Goal: Book appointment/travel/reservation

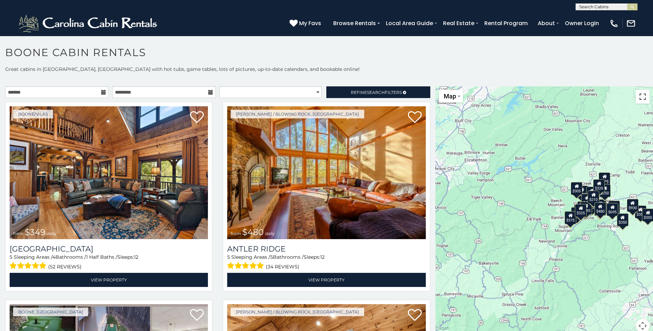
click at [641, 98] on button "Toggle fullscreen view" at bounding box center [642, 97] width 14 height 14
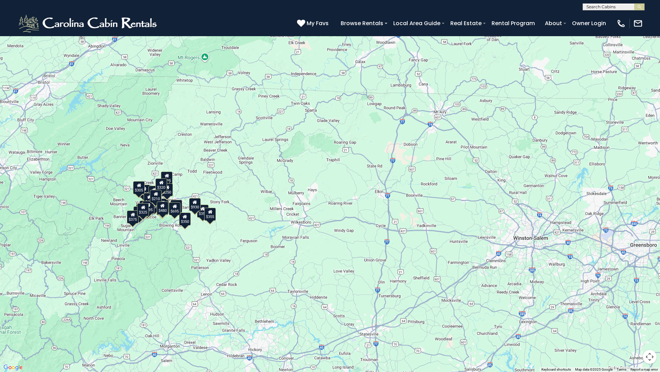
drag, startPoint x: 545, startPoint y: 251, endPoint x: 320, endPoint y: 278, distance: 226.6
click at [320, 278] on div "$349 $480 $525 $315 $355 $675 $635 $930 $400 $451 $330 $400 $485 $460 $395 $255…" at bounding box center [330, 186] width 660 height 372
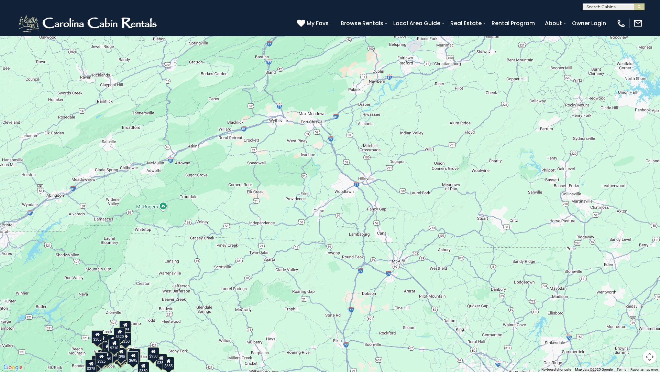
drag, startPoint x: 415, startPoint y: 138, endPoint x: 373, endPoint y: 292, distance: 159.6
click at [373, 292] on div "$349 $480 $525 $315 $355 $675 $635 $930 $400 $451 $330 $400 $485 $460 $395 $255…" at bounding box center [330, 186] width 660 height 372
click at [445, 264] on div "$349 $480 $525 $315 $355 $675 $635 $930 $400 $451 $330 $400 $485 $460 $395 $255…" at bounding box center [330, 186] width 660 height 372
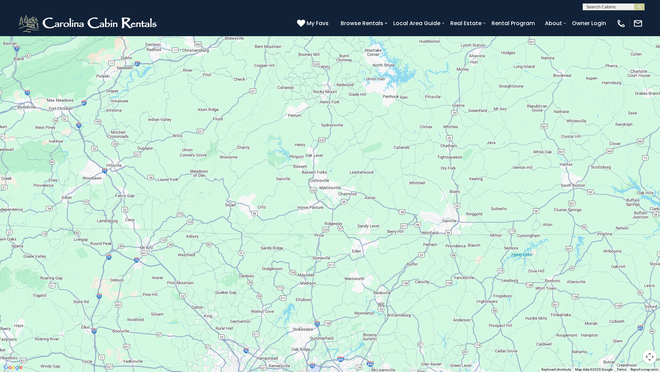
drag, startPoint x: 445, startPoint y: 264, endPoint x: 193, endPoint y: 250, distance: 253.2
click at [193, 250] on div "$349 $480 $525 $315 $355 $675 $635 $930 $400 $451 $330 $400 $485 $460 $395 $255…" at bounding box center [330, 186] width 660 height 372
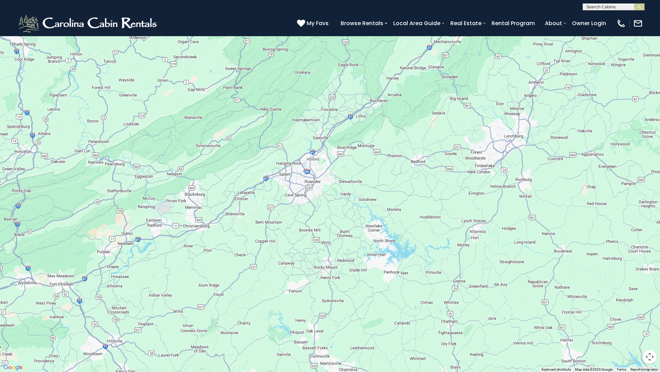
drag, startPoint x: 483, startPoint y: 142, endPoint x: 484, endPoint y: 318, distance: 176.1
click at [484, 318] on div at bounding box center [330, 186] width 660 height 372
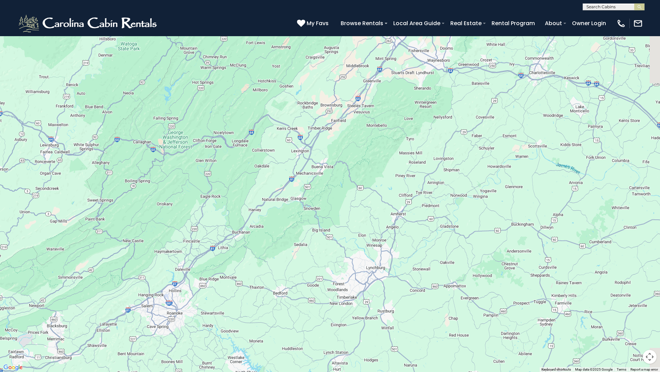
drag, startPoint x: 450, startPoint y: 175, endPoint x: 305, endPoint y: 324, distance: 207.8
click at [305, 324] on div at bounding box center [330, 186] width 660 height 372
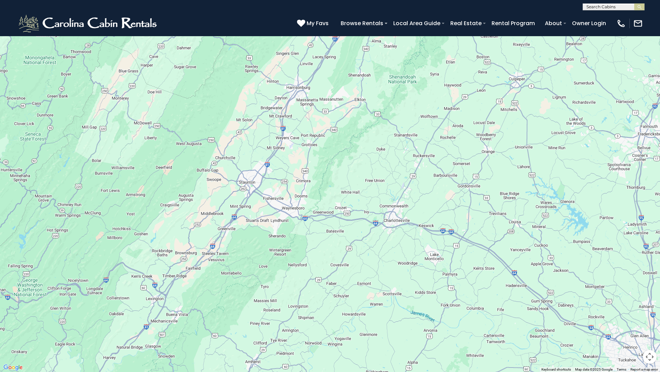
drag, startPoint x: 405, startPoint y: 273, endPoint x: 307, endPoint y: 354, distance: 127.3
click at [307, 331] on div at bounding box center [330, 186] width 660 height 372
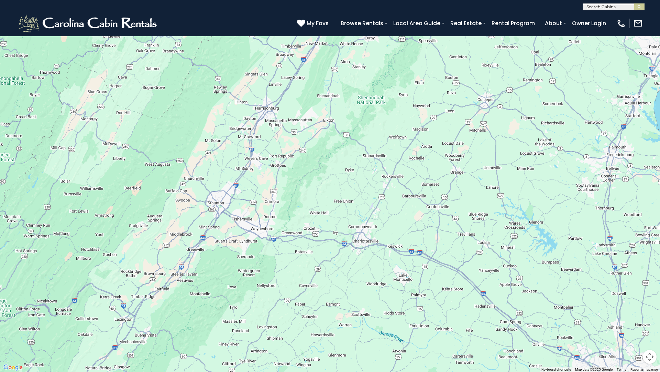
drag, startPoint x: 496, startPoint y: 201, endPoint x: 488, endPoint y: 206, distance: 9.1
click at [488, 206] on div at bounding box center [330, 186] width 660 height 372
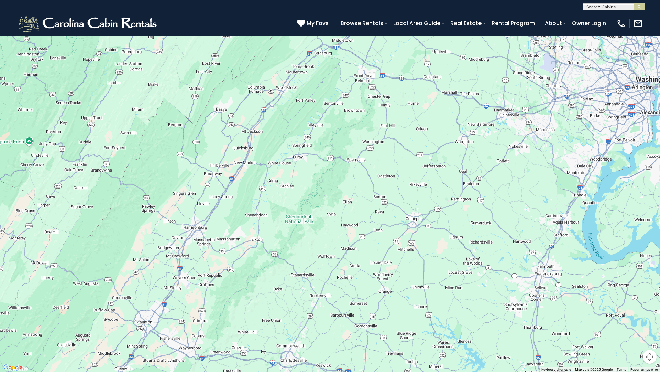
drag, startPoint x: 267, startPoint y: 206, endPoint x: 194, endPoint y: 327, distance: 141.2
click at [194, 327] on div at bounding box center [330, 186] width 660 height 372
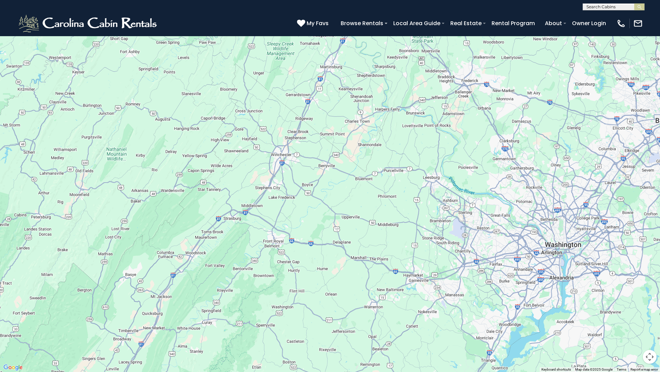
drag, startPoint x: 349, startPoint y: 179, endPoint x: 258, endPoint y: 348, distance: 191.6
click at [258, 331] on div at bounding box center [330, 186] width 660 height 372
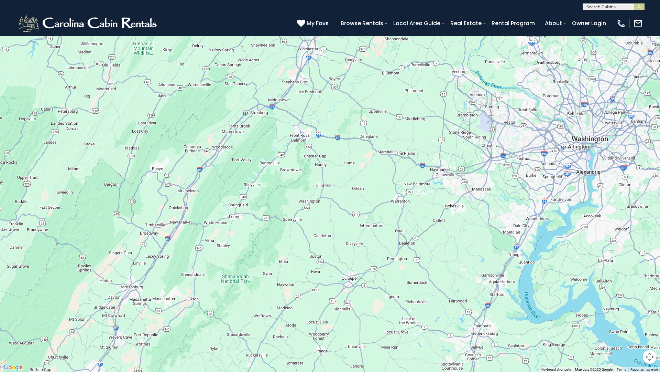
drag, startPoint x: 316, startPoint y: 309, endPoint x: 344, endPoint y: 191, distance: 121.0
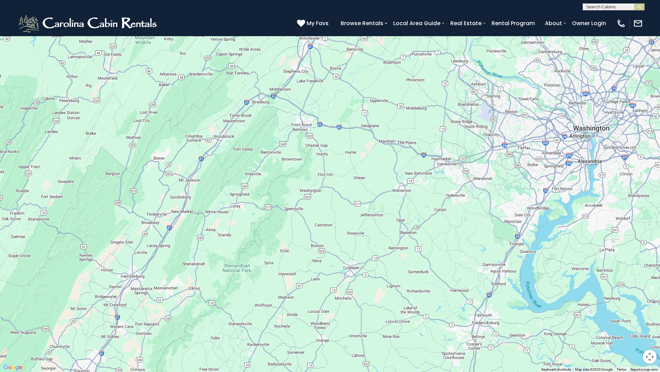
click at [344, 191] on div at bounding box center [330, 186] width 660 height 372
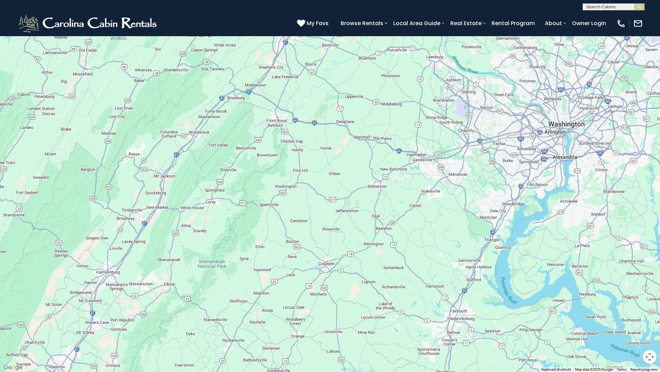
drag, startPoint x: 338, startPoint y: 275, endPoint x: 313, endPoint y: 270, distance: 25.9
click at [313, 270] on div at bounding box center [330, 186] width 660 height 372
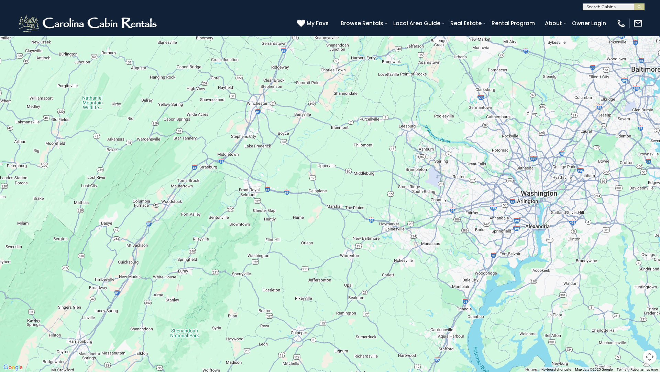
drag, startPoint x: 345, startPoint y: 222, endPoint x: 317, endPoint y: 293, distance: 76.7
click at [317, 293] on div at bounding box center [330, 186] width 660 height 372
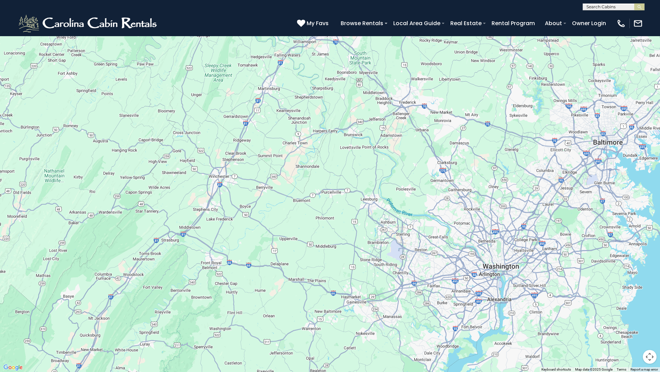
drag, startPoint x: 359, startPoint y: 211, endPoint x: 321, endPoint y: 285, distance: 83.5
click at [321, 285] on div at bounding box center [330, 186] width 660 height 372
click at [649, 10] on button "Toggle fullscreen view" at bounding box center [650, 10] width 14 height 14
